Goal: Use online tool/utility: Utilize a website feature to perform a specific function

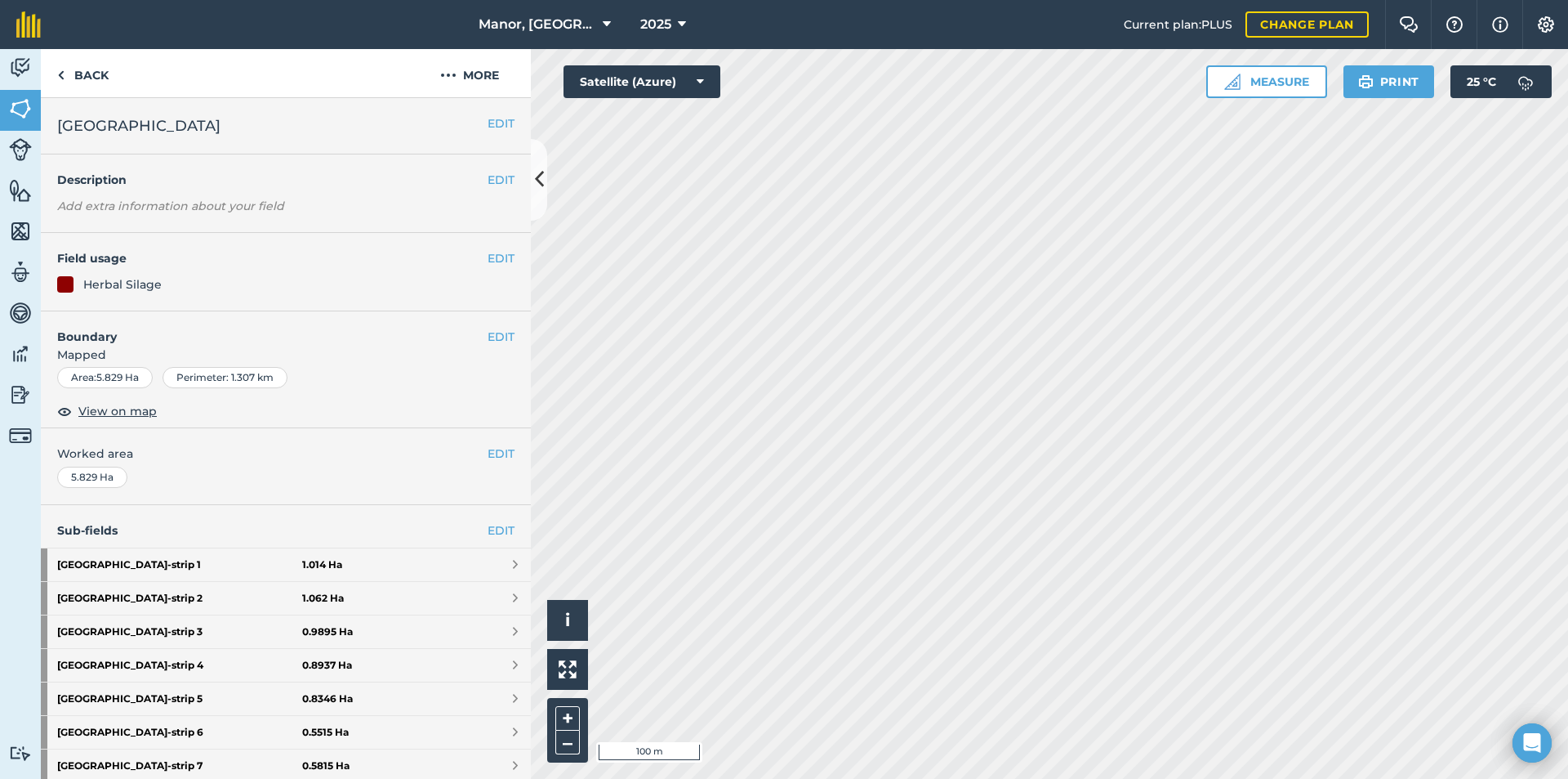
scroll to position [332, 0]
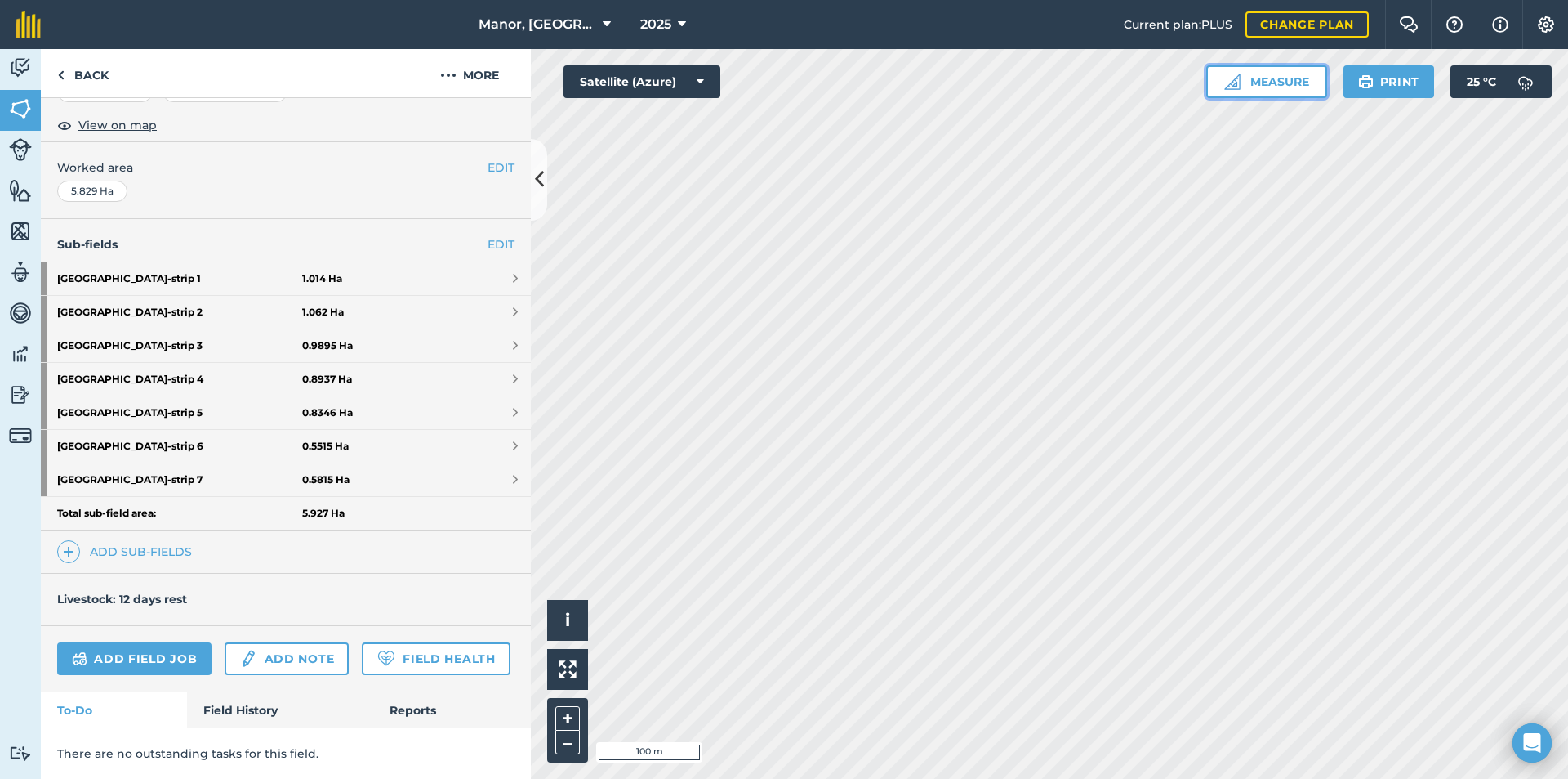
click at [1268, 82] on button "Measure" at bounding box center [1267, 81] width 120 height 32
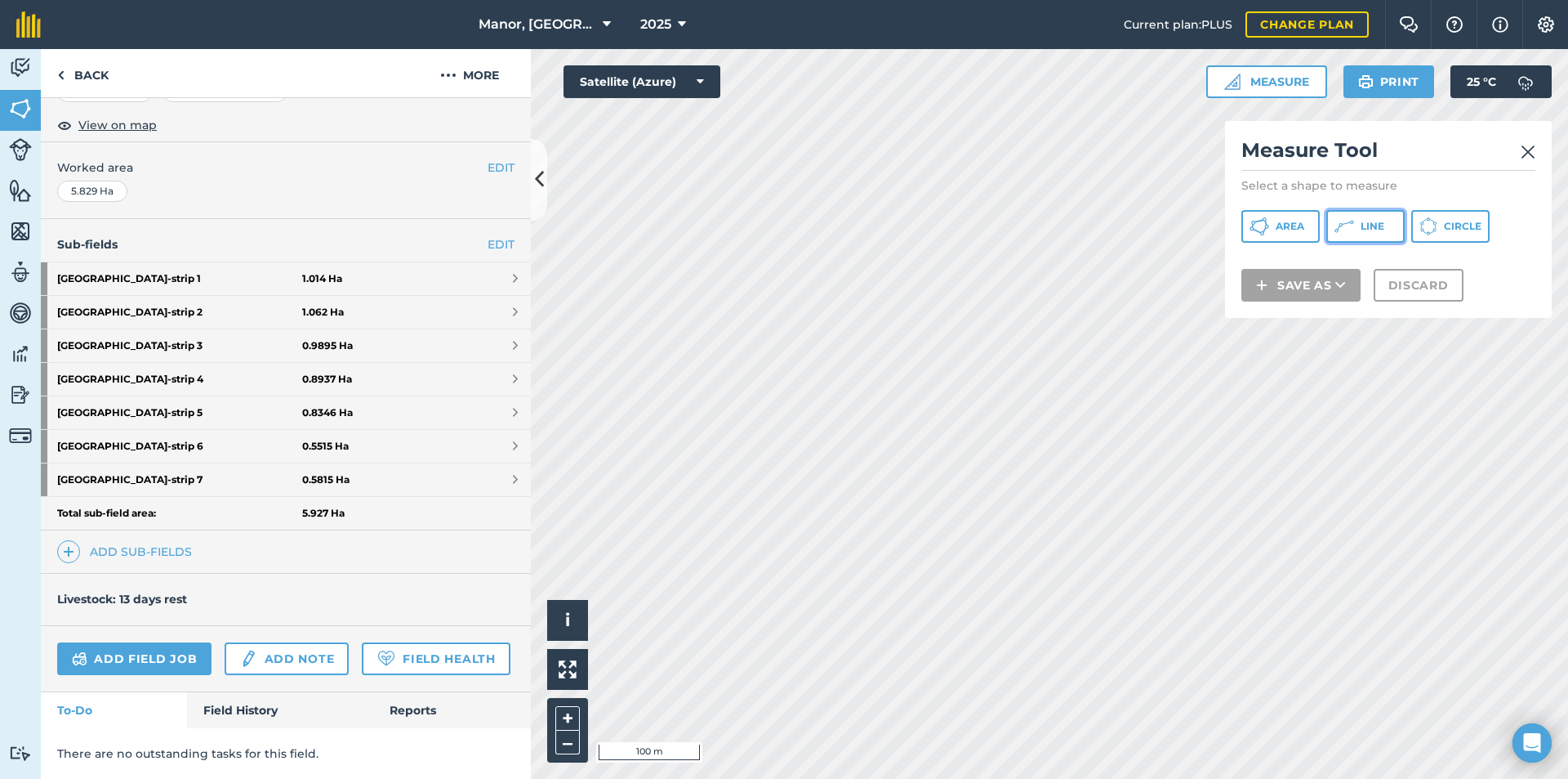
click at [1385, 232] on button "Line" at bounding box center [1365, 225] width 79 height 32
click at [1528, 150] on img at bounding box center [1528, 152] width 15 height 19
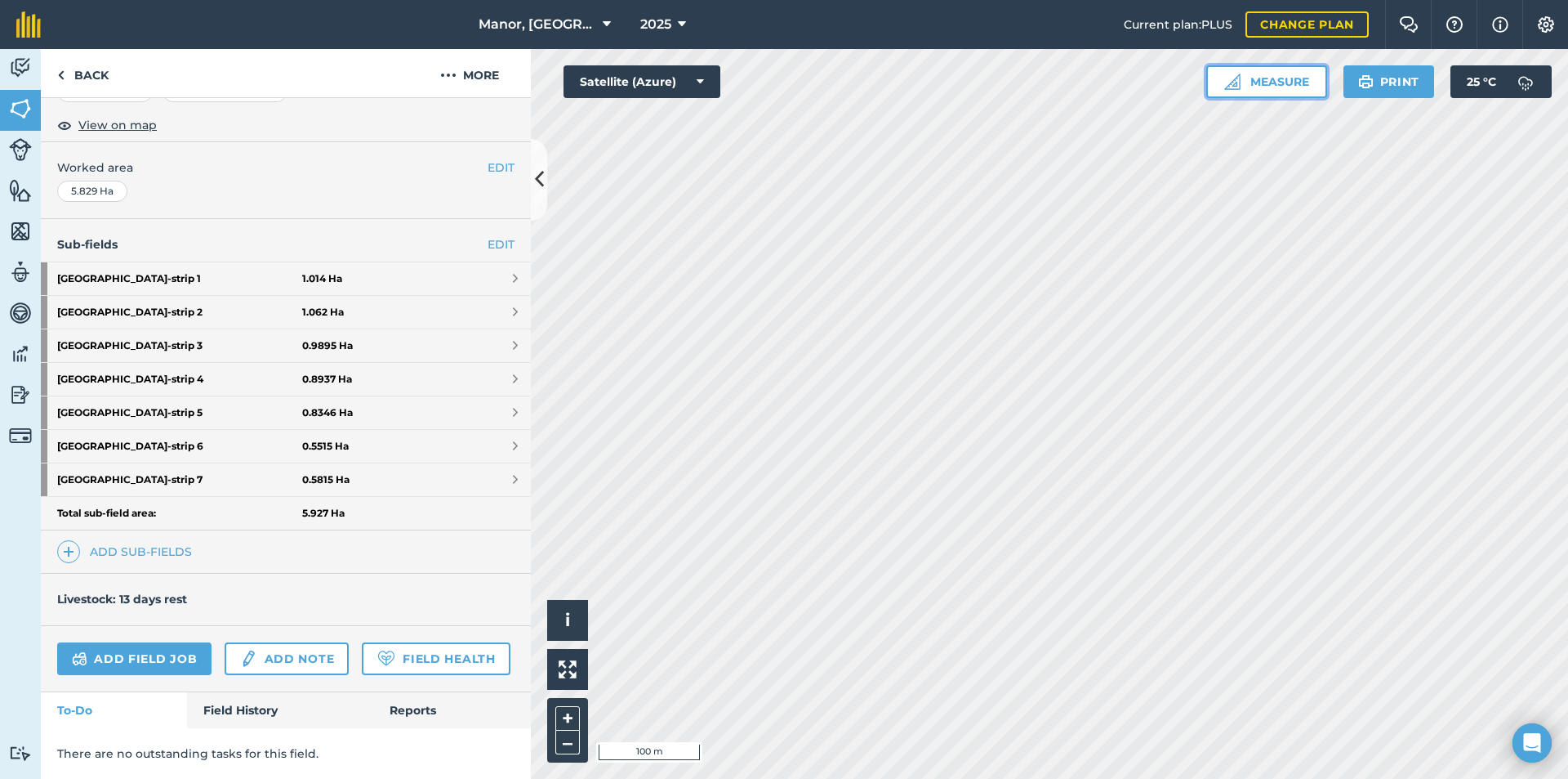
click at [1289, 84] on button "Measure" at bounding box center [1267, 81] width 120 height 32
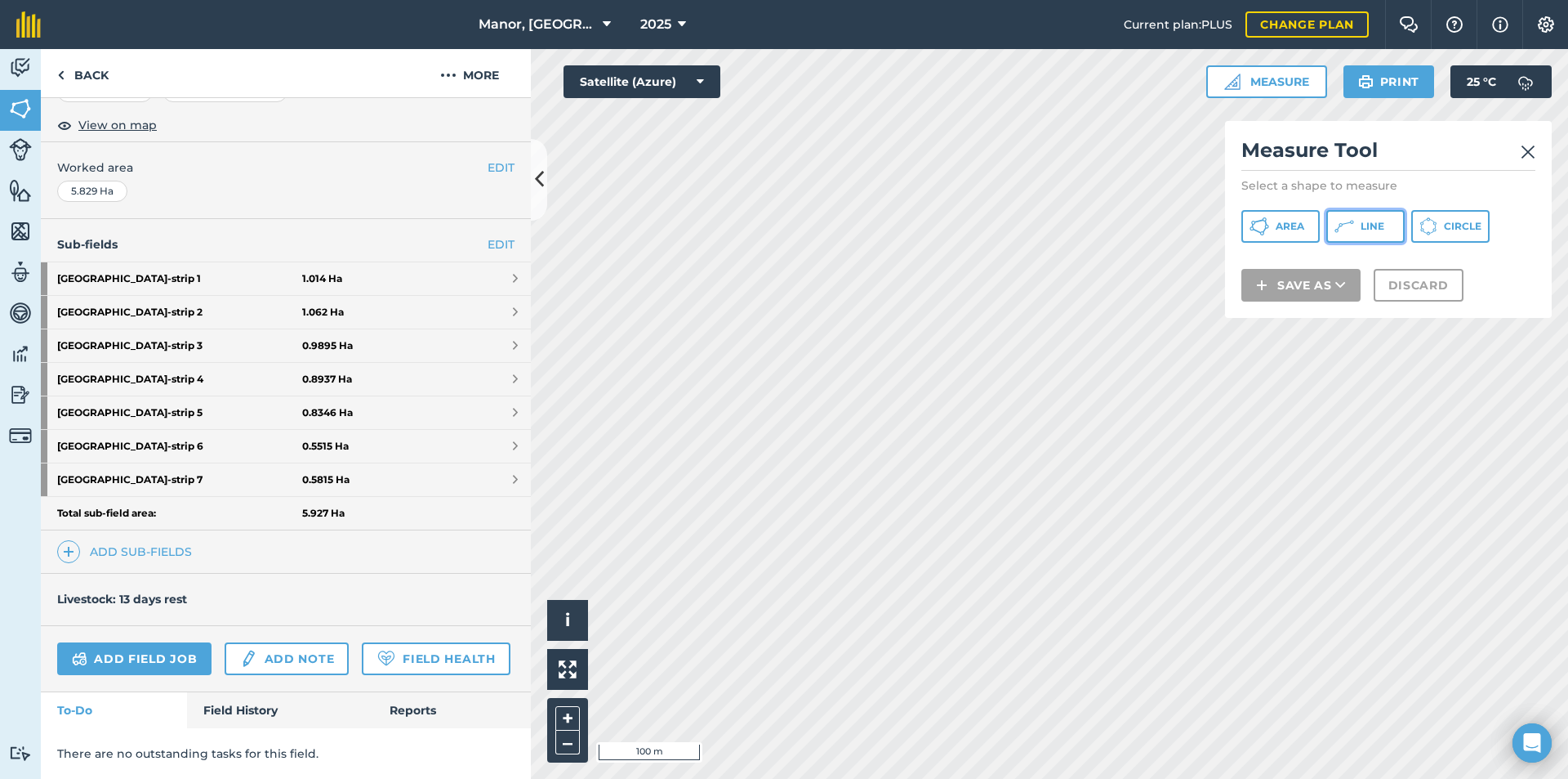
click at [1365, 227] on span "Line" at bounding box center [1372, 226] width 24 height 13
click at [1524, 149] on img at bounding box center [1528, 152] width 15 height 19
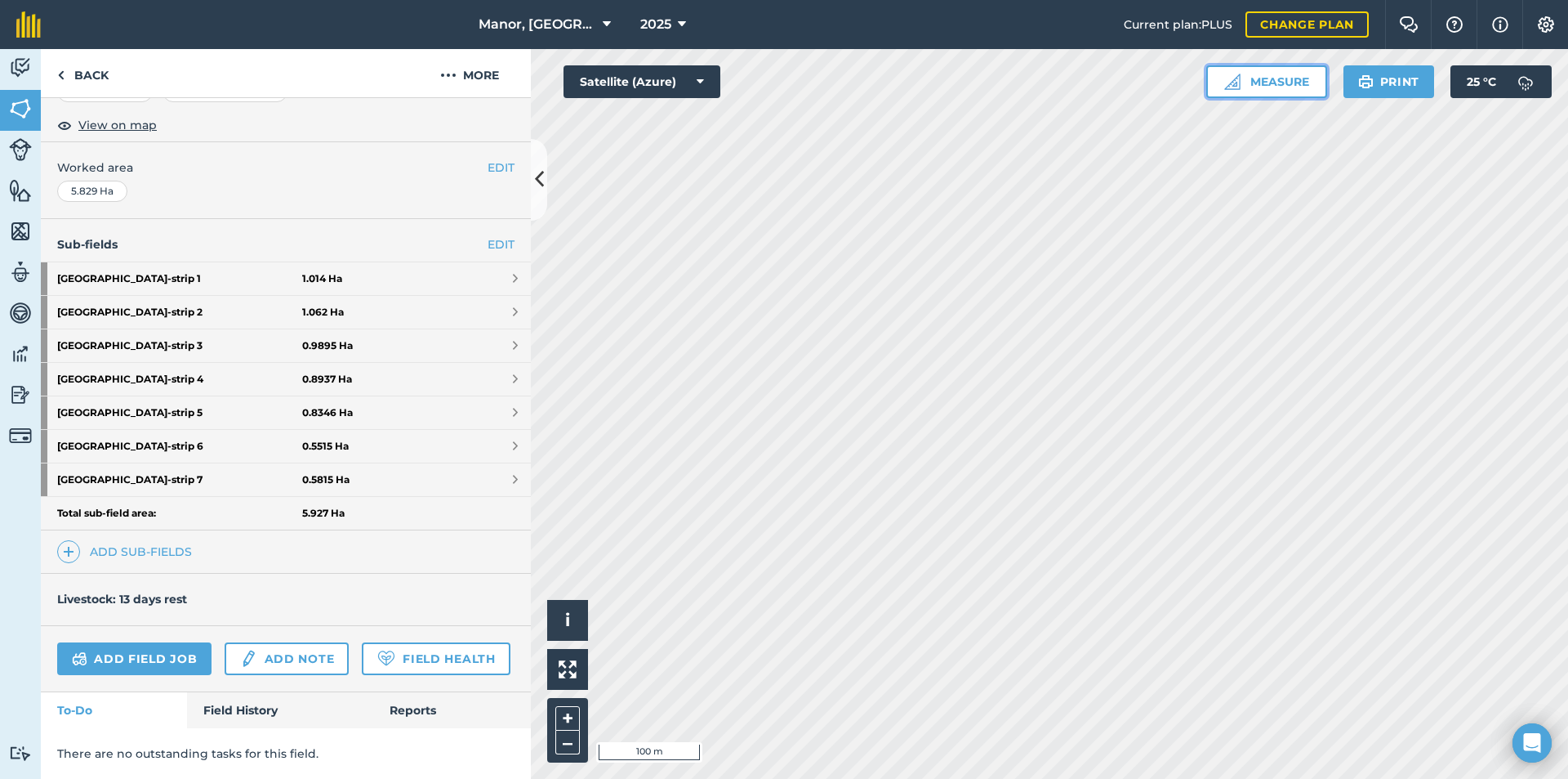
click at [1271, 75] on button "Measure" at bounding box center [1267, 81] width 120 height 32
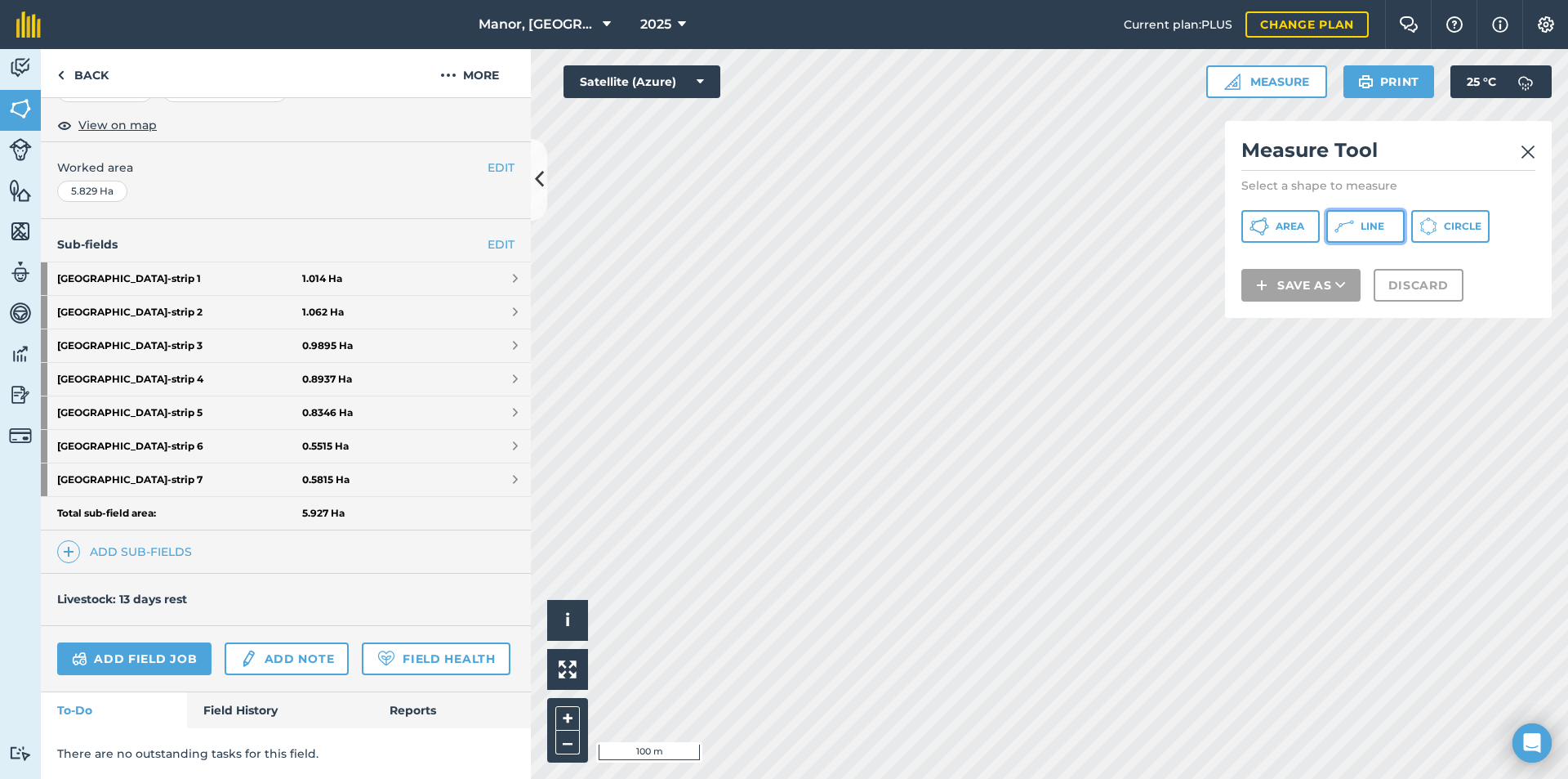
click at [1375, 232] on span "Line" at bounding box center [1372, 226] width 24 height 13
click at [1528, 152] on img at bounding box center [1528, 152] width 15 height 19
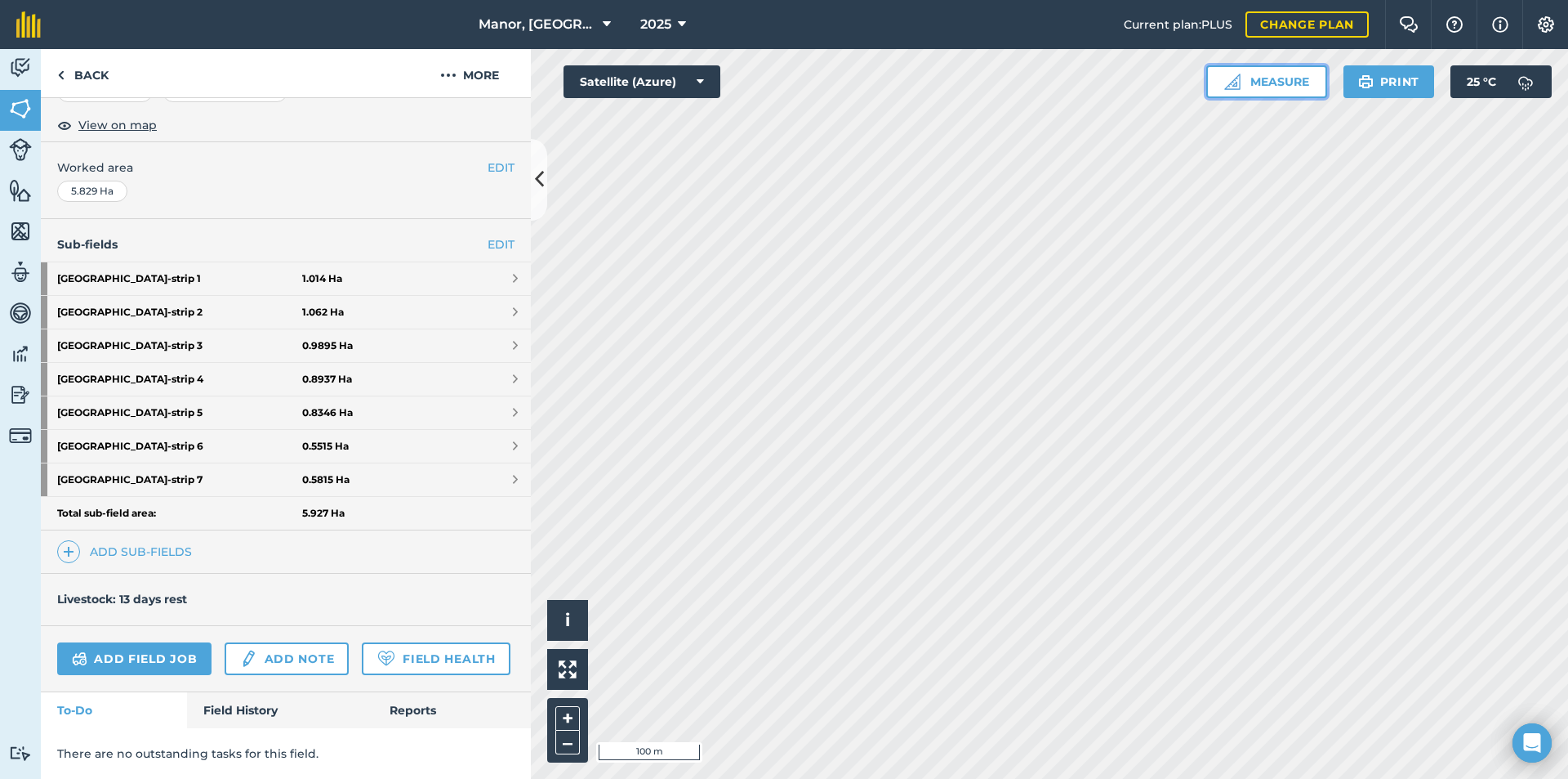
click at [1272, 81] on button "Measure" at bounding box center [1267, 81] width 120 height 32
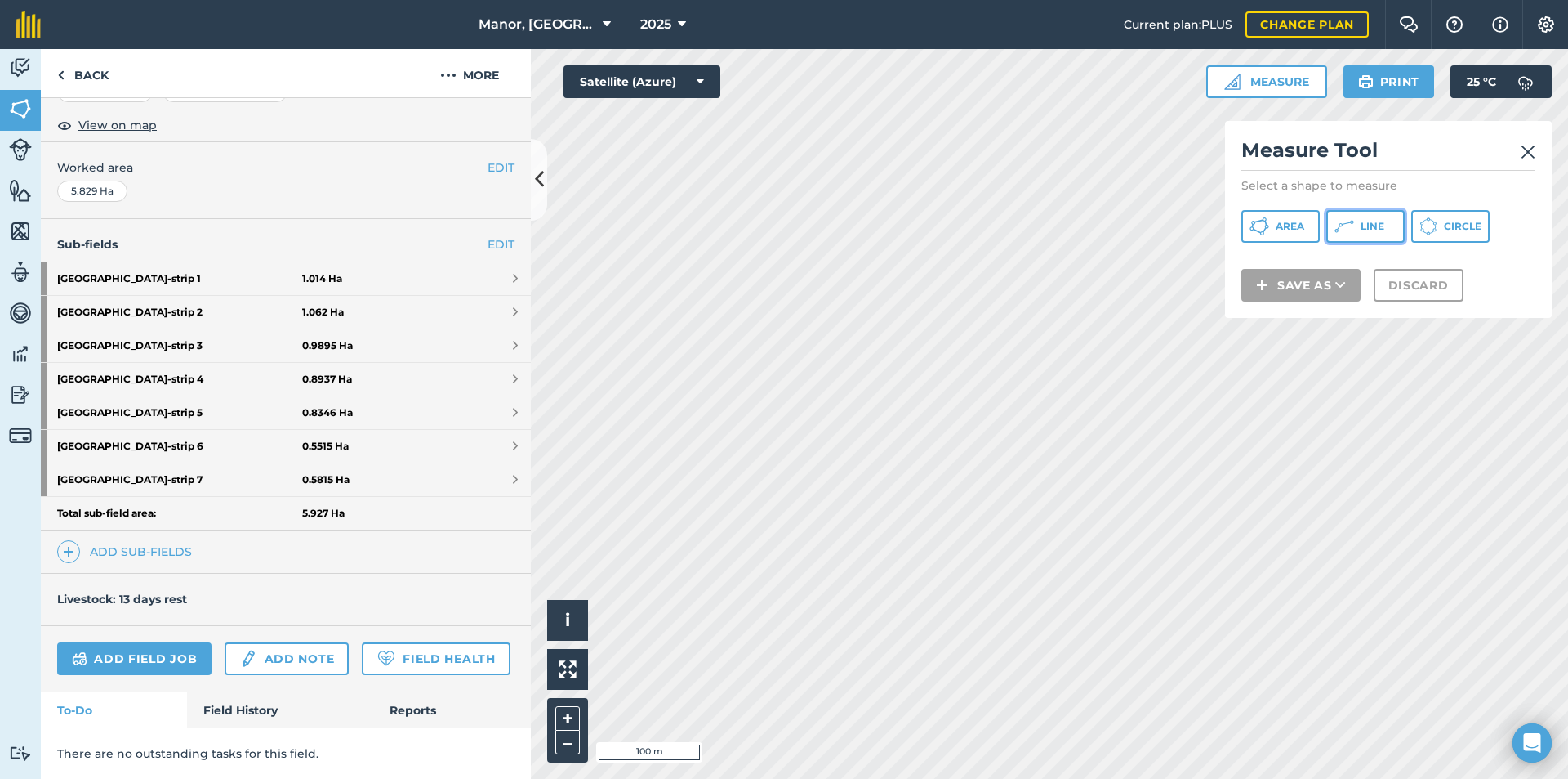
click at [1366, 228] on span "Line" at bounding box center [1372, 226] width 24 height 13
click at [1526, 146] on img at bounding box center [1528, 152] width 15 height 19
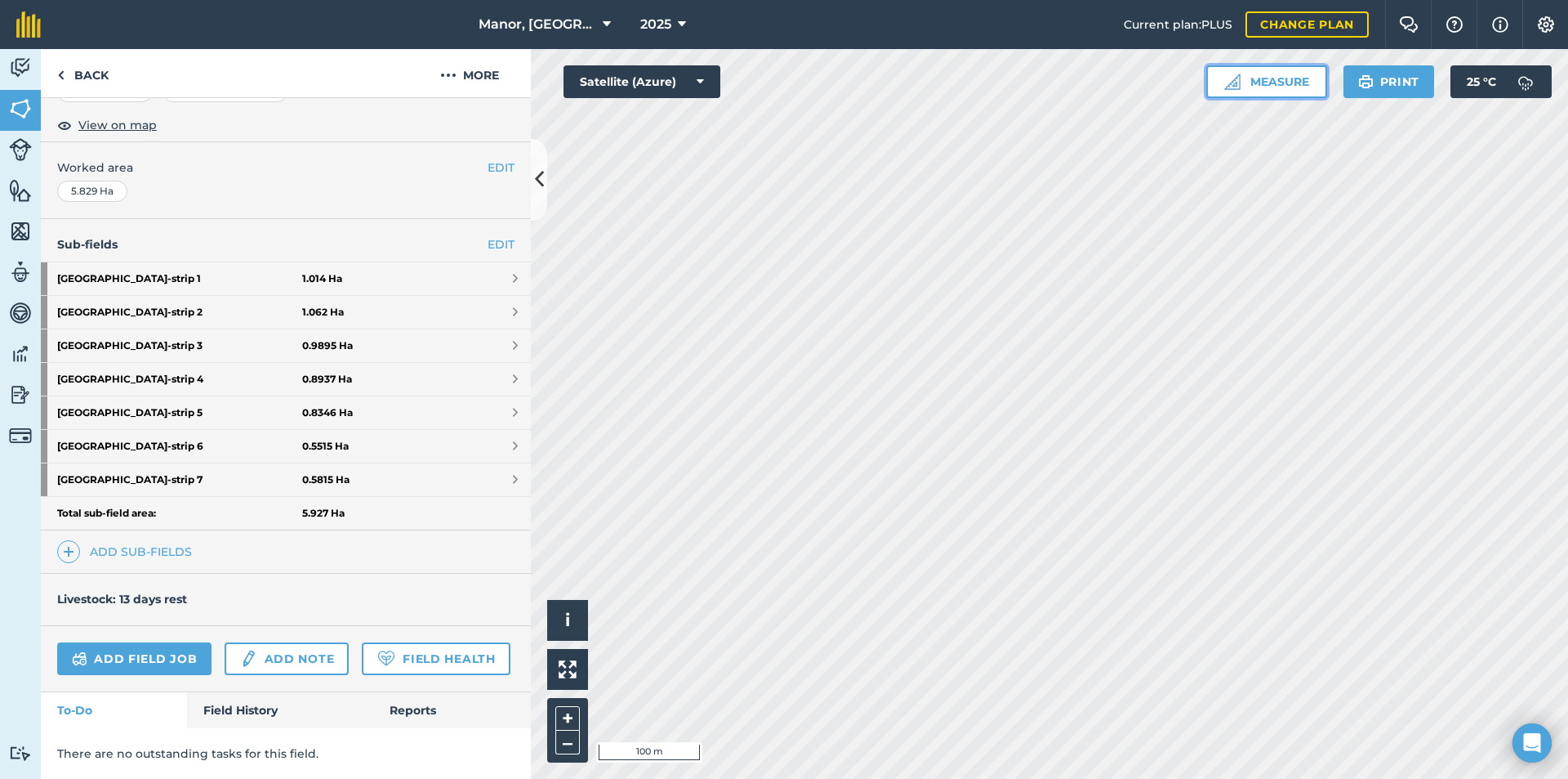
click at [1287, 75] on button "Measure" at bounding box center [1267, 81] width 120 height 32
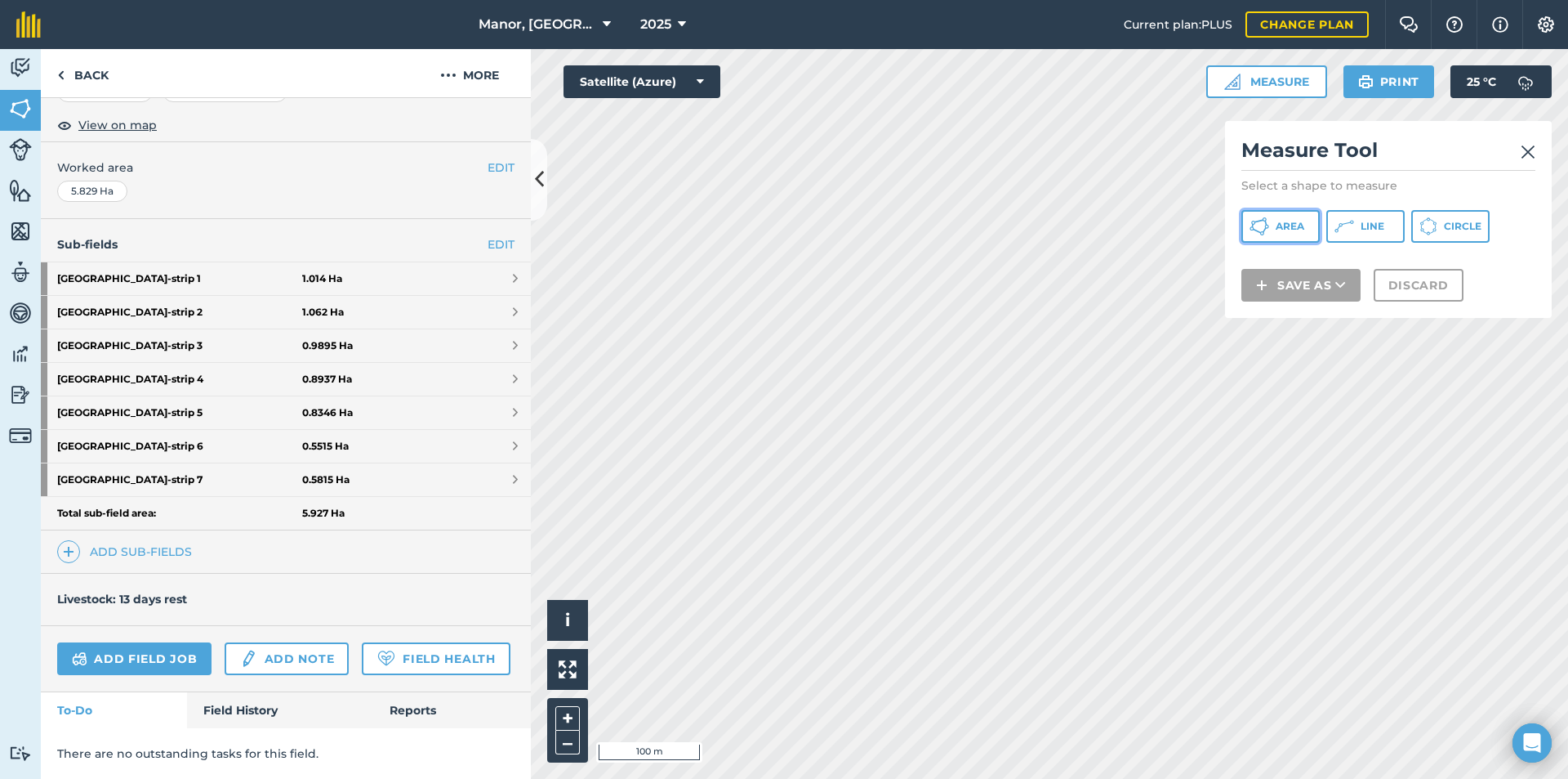
drag, startPoint x: 1270, startPoint y: 225, endPoint x: 1337, endPoint y: 252, distance: 72.2
click at [1337, 252] on div "Measure Tool Select a shape to measure Area Line Circle Save as Discard" at bounding box center [1388, 218] width 327 height 196
click at [1372, 224] on span "Line" at bounding box center [1372, 226] width 24 height 13
click at [1523, 150] on img at bounding box center [1528, 152] width 15 height 19
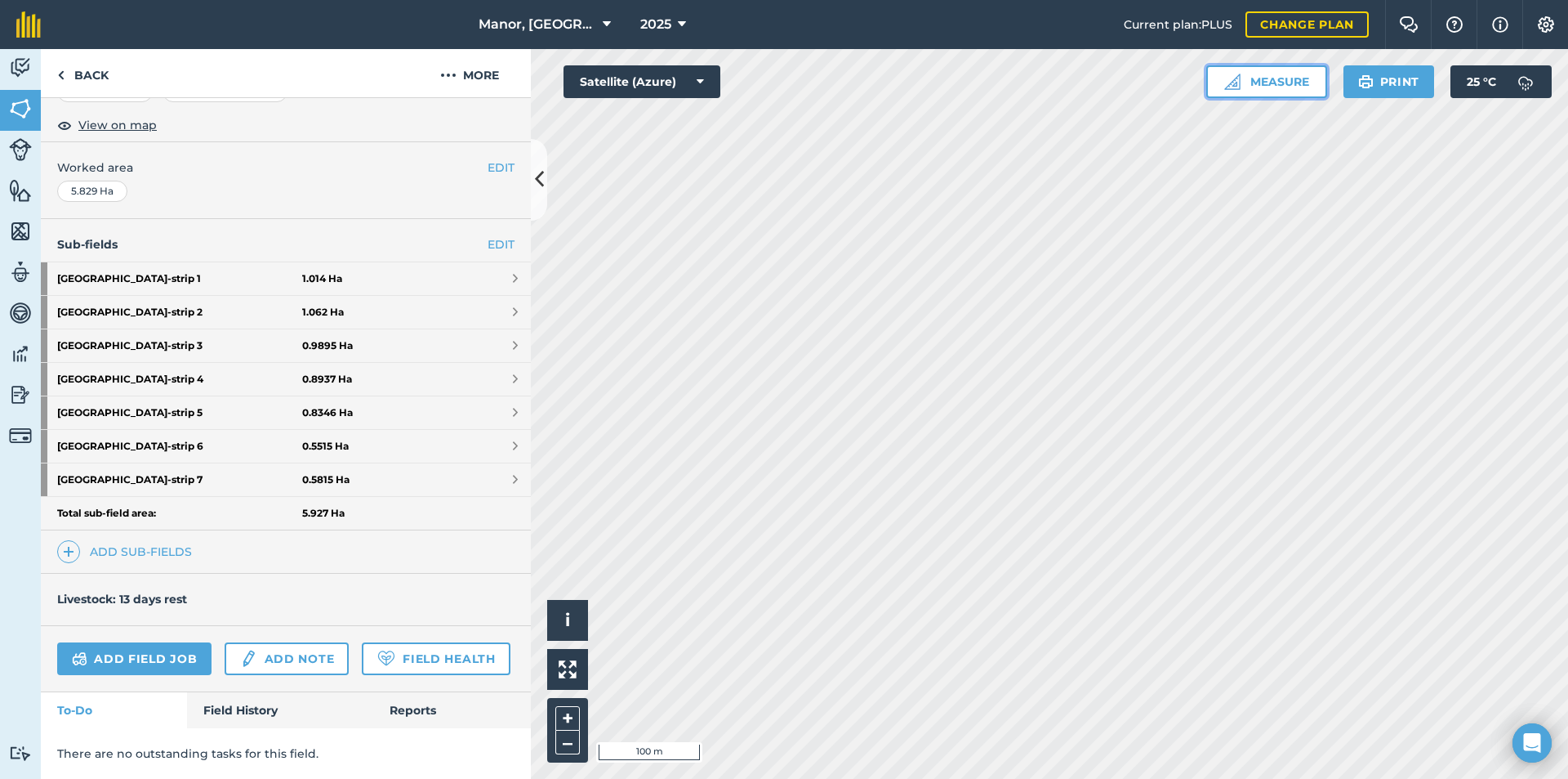
click at [1290, 82] on button "Measure" at bounding box center [1267, 81] width 120 height 32
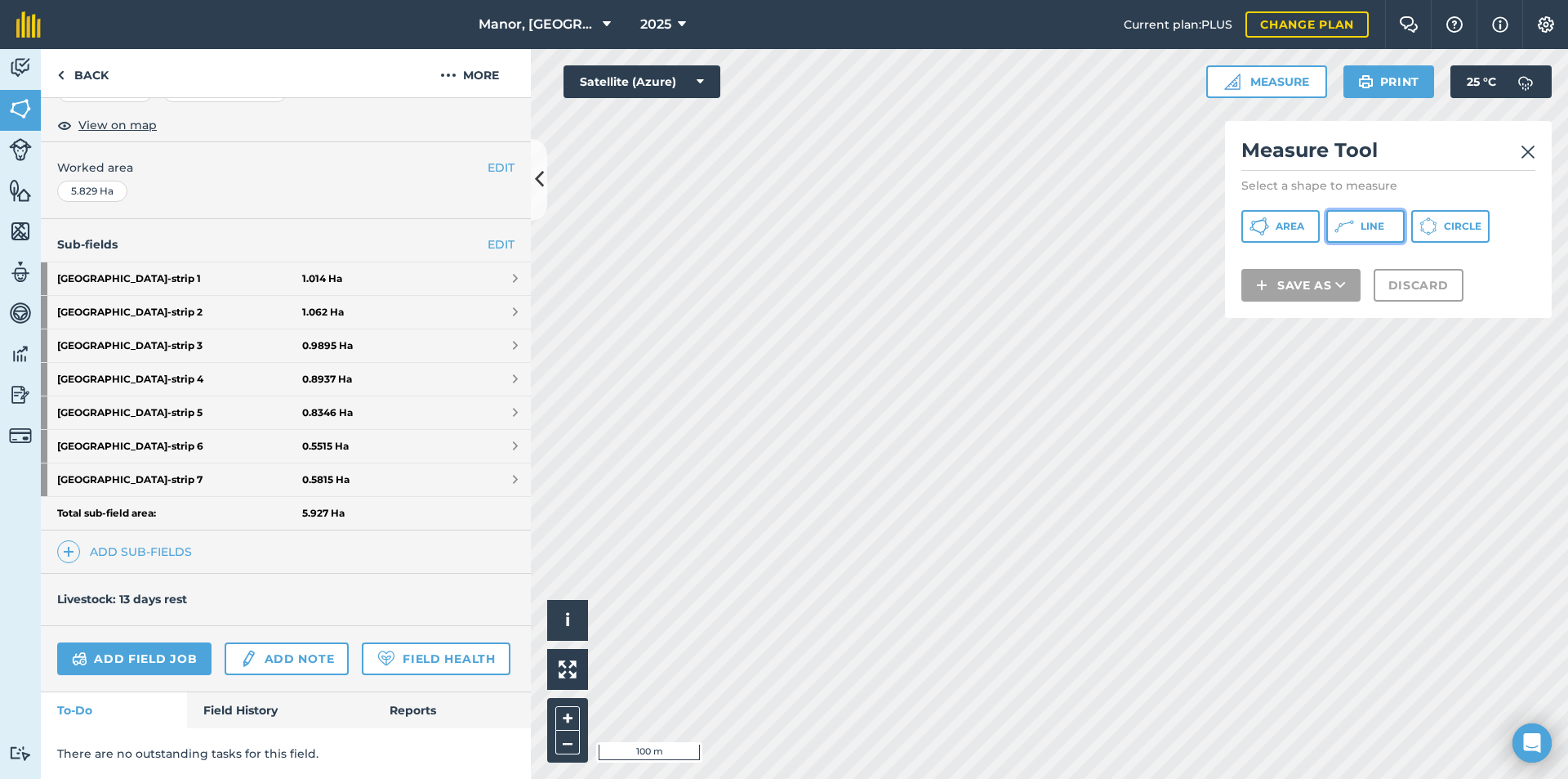
click at [1269, 217] on icon at bounding box center [1259, 226] width 19 height 19
click at [1529, 151] on img at bounding box center [1528, 152] width 15 height 19
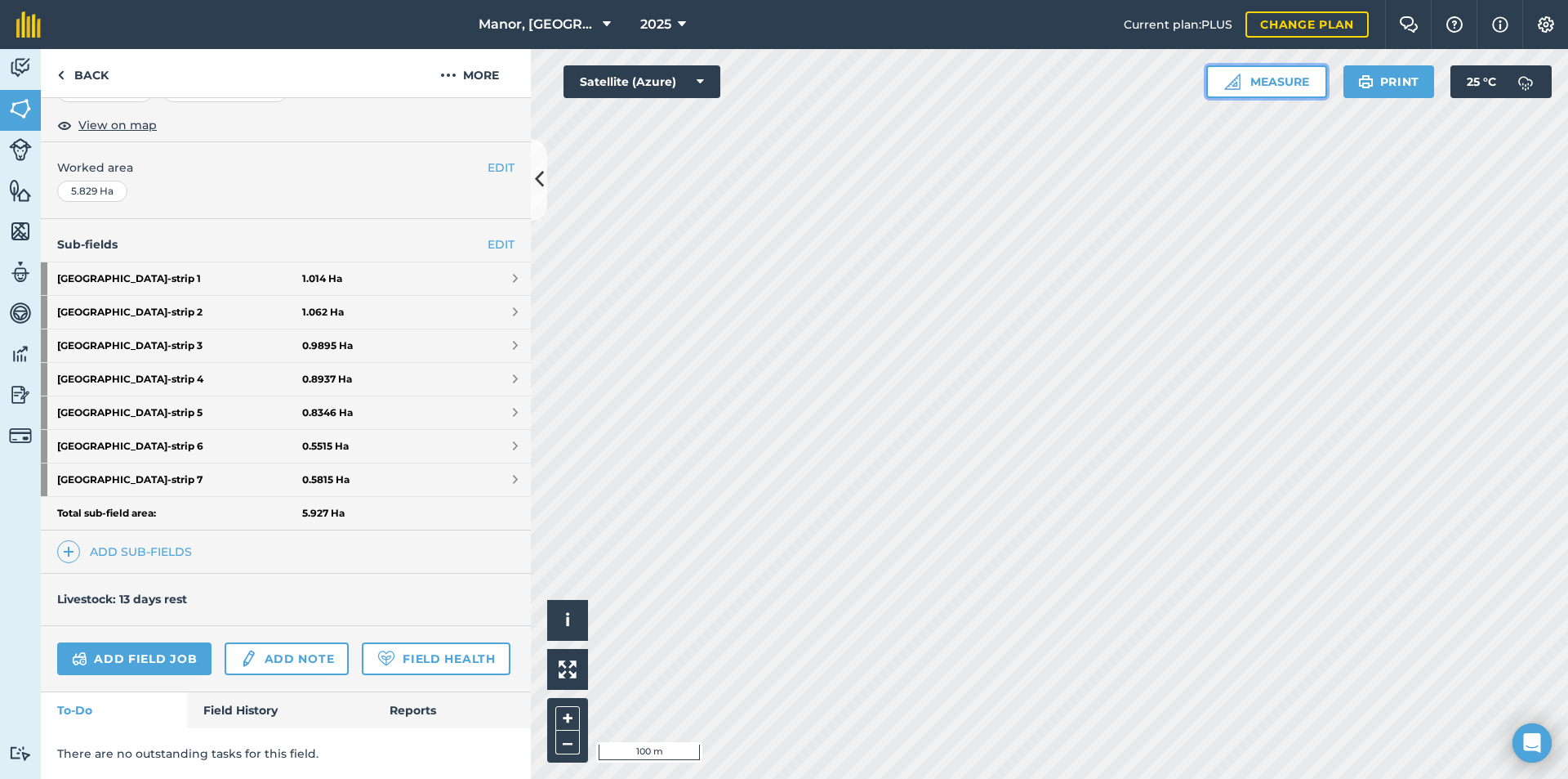
click at [1289, 74] on button "Measure" at bounding box center [1267, 81] width 120 height 32
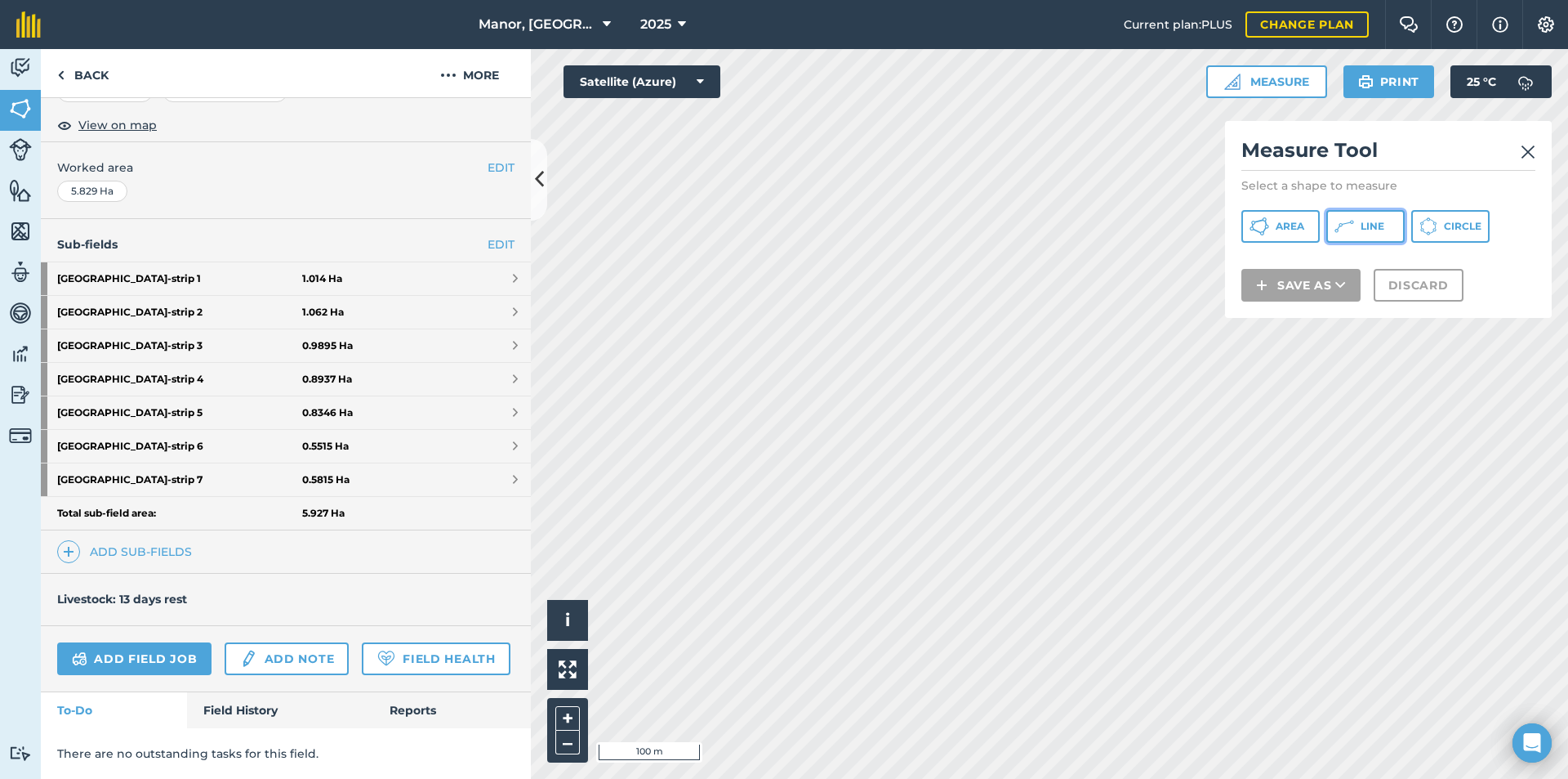
click at [1354, 221] on button "Line" at bounding box center [1365, 225] width 79 height 32
click at [1527, 154] on img at bounding box center [1528, 152] width 15 height 19
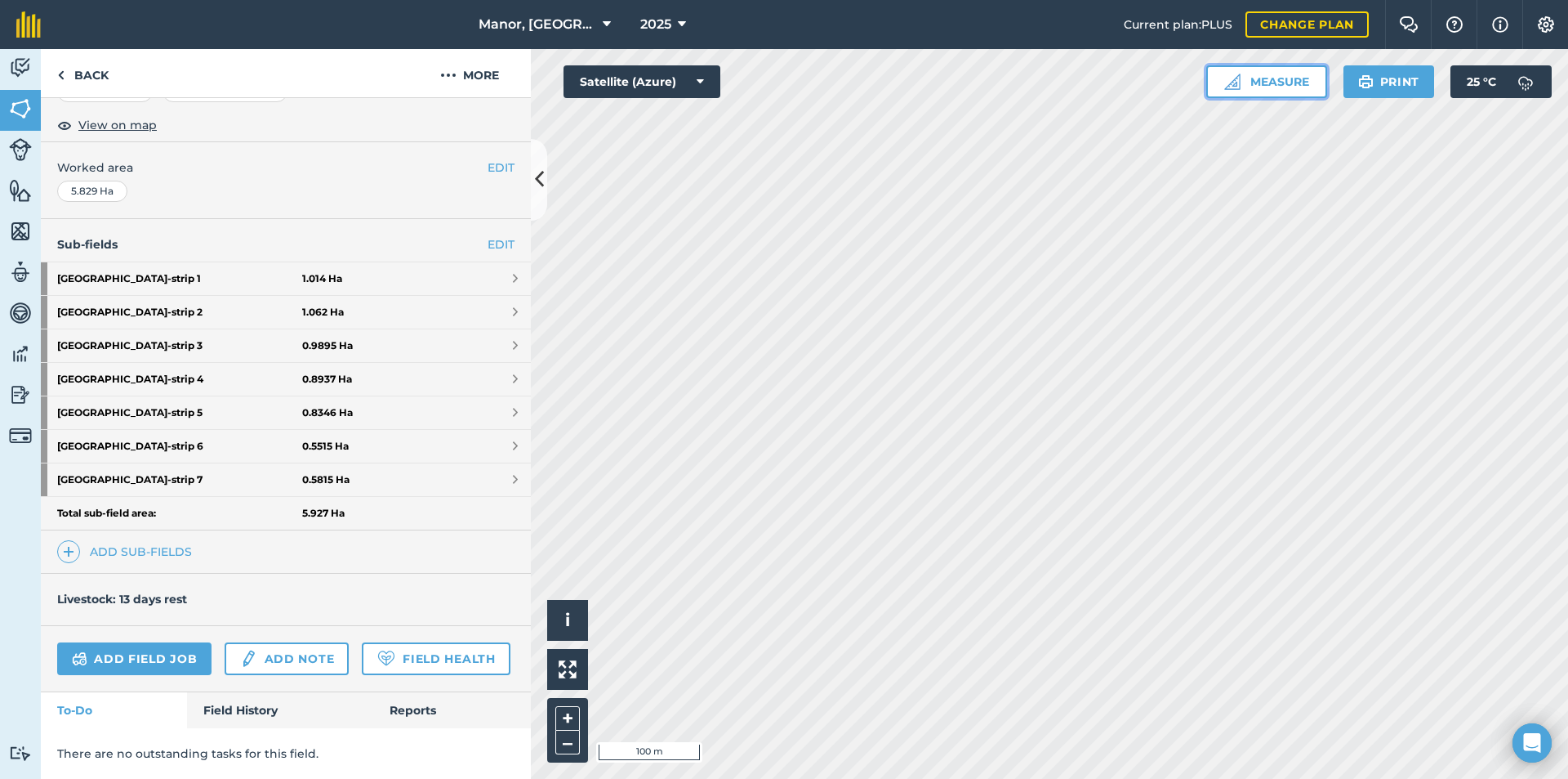
click at [1292, 89] on button "Measure" at bounding box center [1267, 81] width 120 height 32
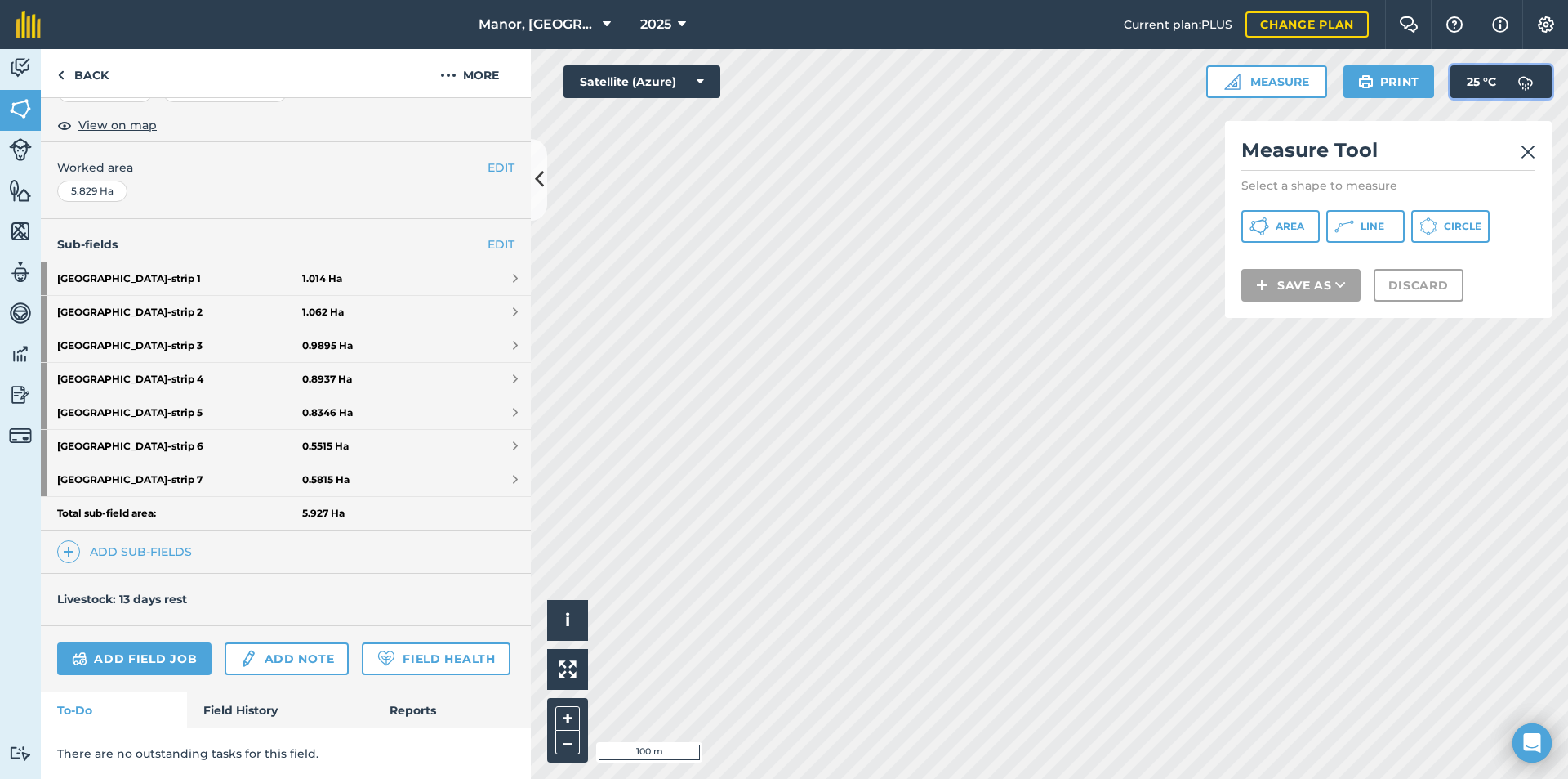
click at [1525, 82] on img at bounding box center [1525, 81] width 32 height 32
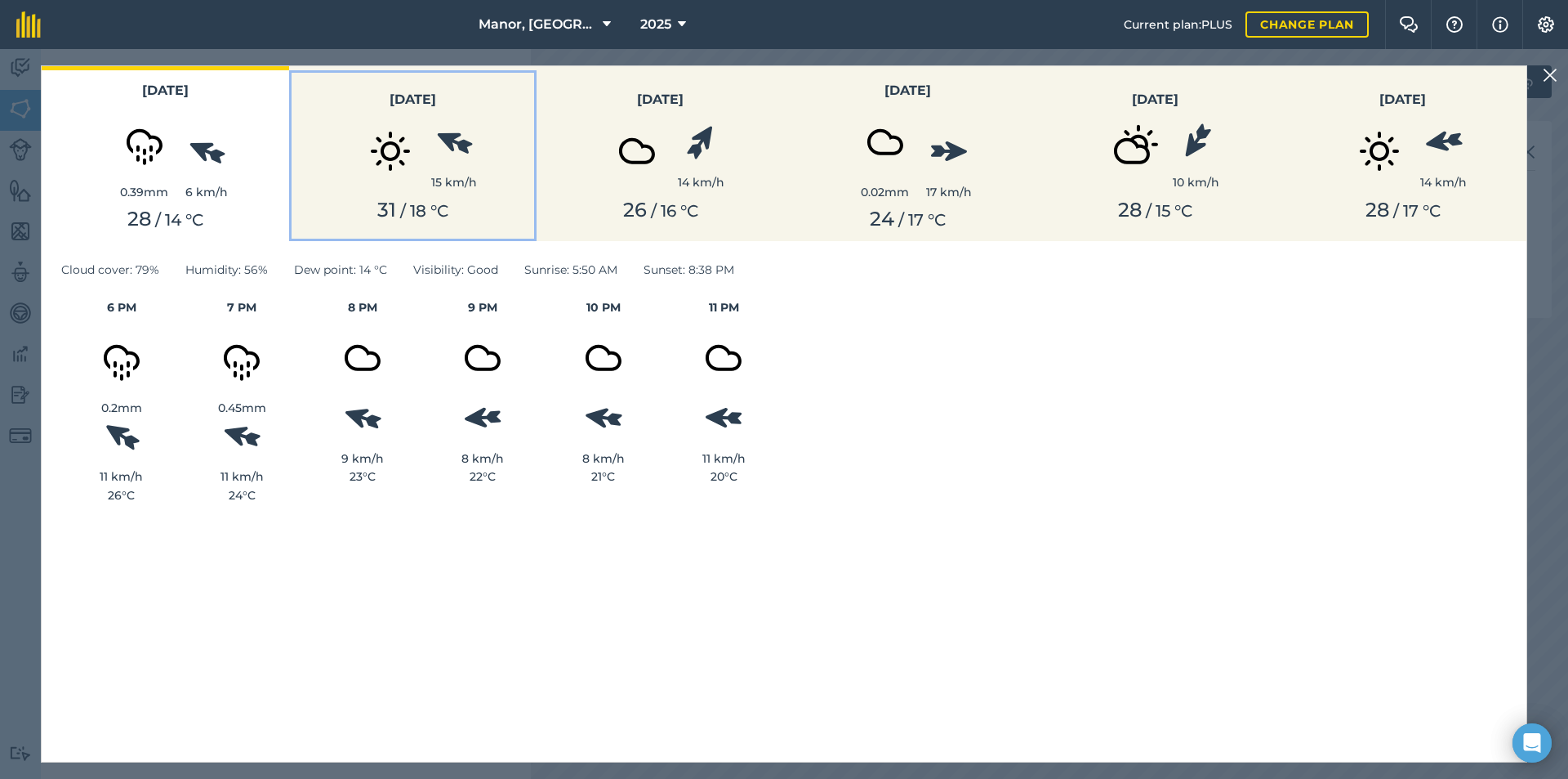
click at [390, 170] on img at bounding box center [390, 151] width 82 height 82
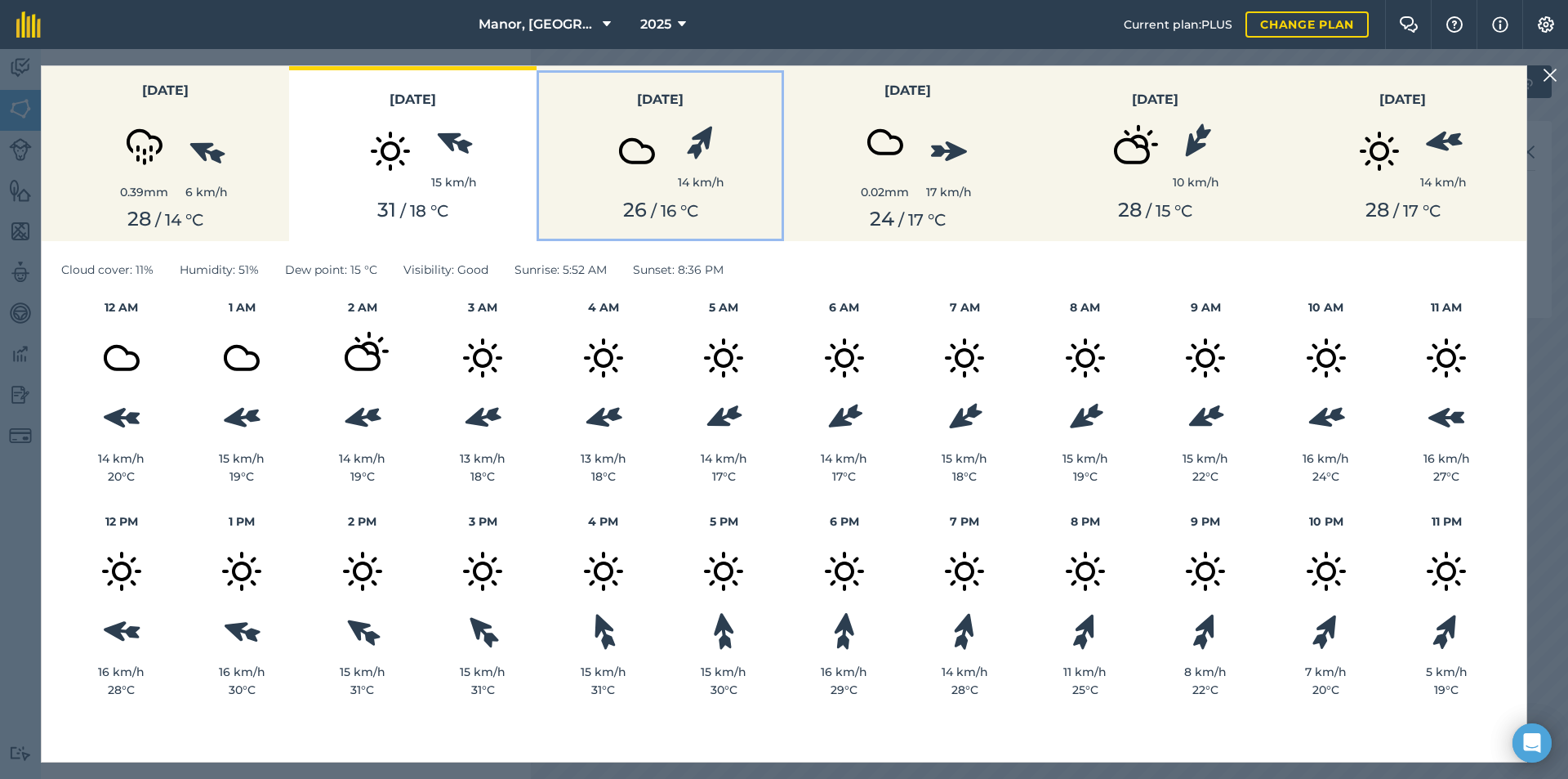
click at [671, 159] on img at bounding box center [637, 151] width 82 height 82
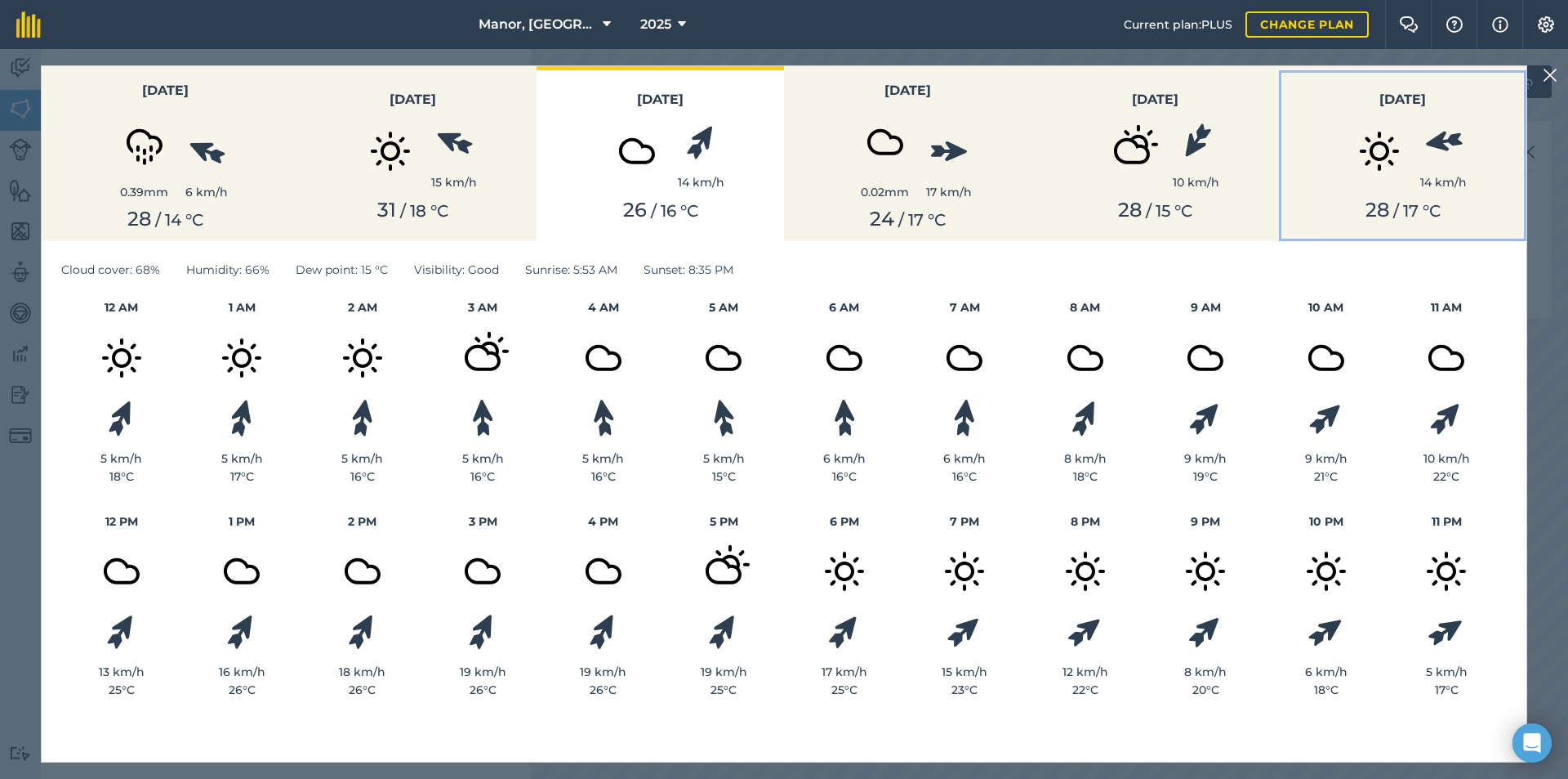
drag, startPoint x: 1468, startPoint y: 165, endPoint x: 1213, endPoint y: 171, distance: 255.1
click at [1213, 171] on div "[DATE] 0.39 mm 6 km/h 28 / 14 ° C [DATE] 15 km/h 31 / 18 ° C [DATE] 14 km/h 26 …" at bounding box center [784, 154] width 1485 height 175
click at [1545, 74] on img at bounding box center [1550, 75] width 15 height 19
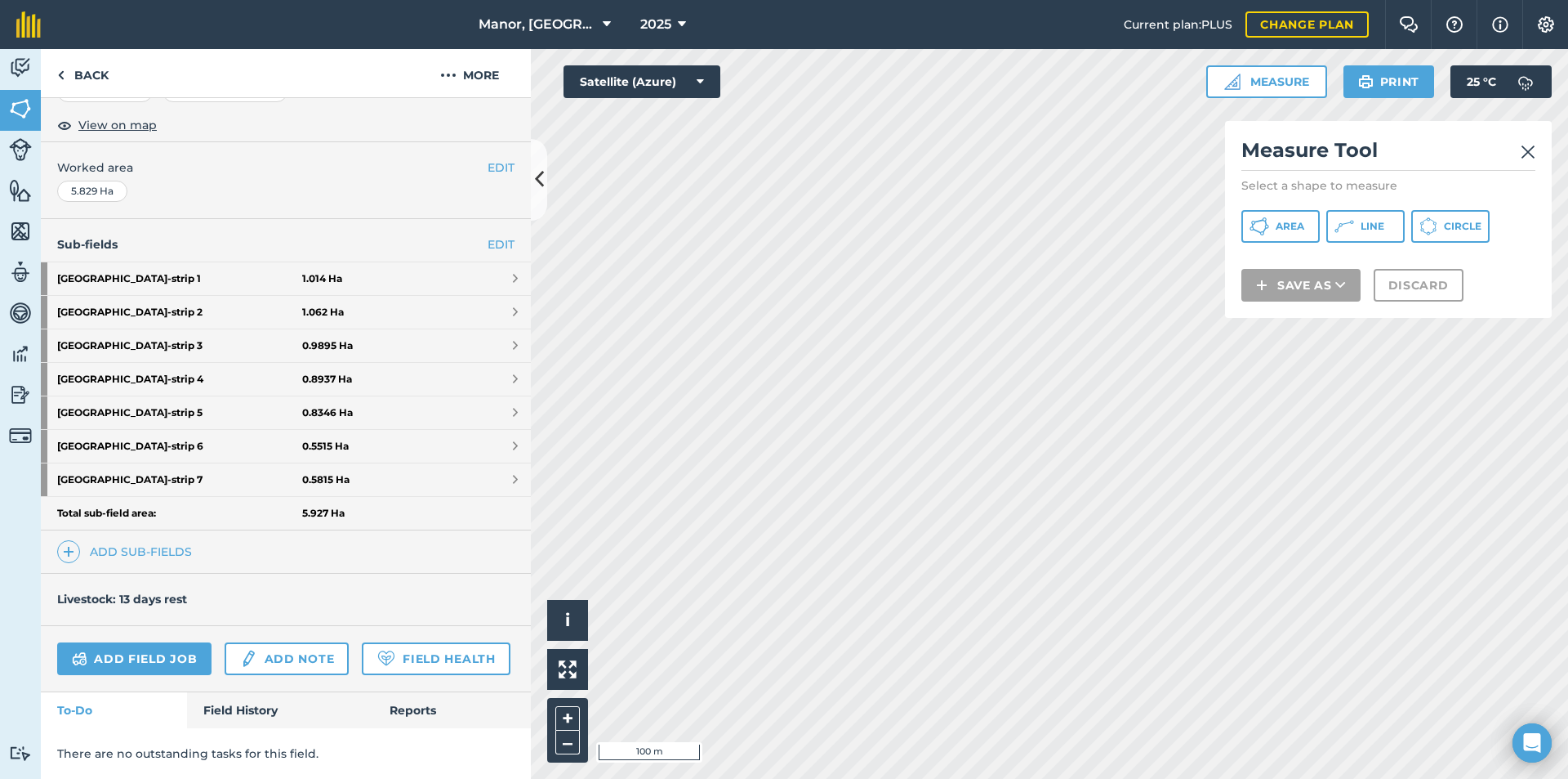
click at [1524, 154] on img at bounding box center [1528, 152] width 15 height 19
